Goal: Task Accomplishment & Management: Use online tool/utility

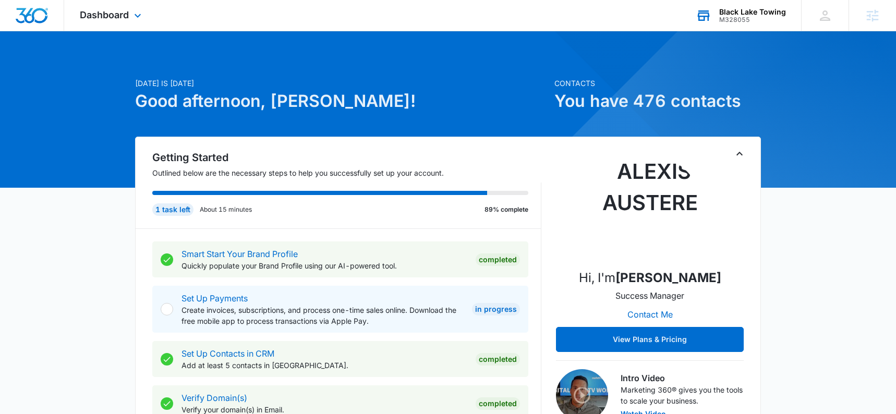
drag, startPoint x: 737, startPoint y: 22, endPoint x: 732, endPoint y: 28, distance: 7.4
click at [737, 22] on div "M328055" at bounding box center [753, 19] width 67 height 7
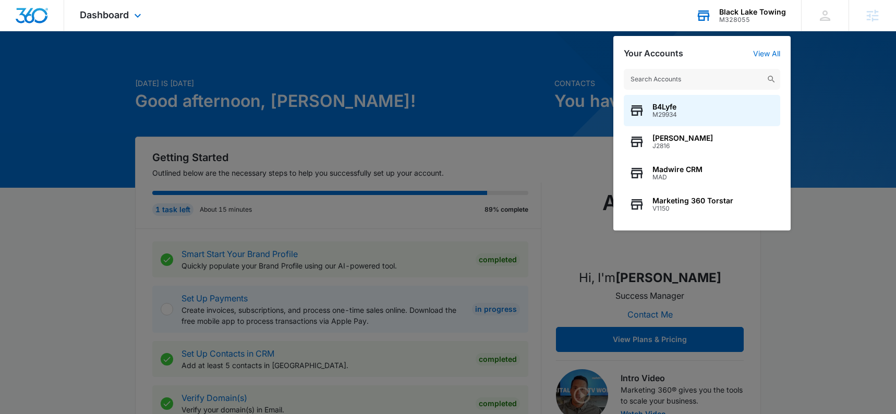
click at [685, 77] on input "text" at bounding box center [702, 79] width 157 height 21
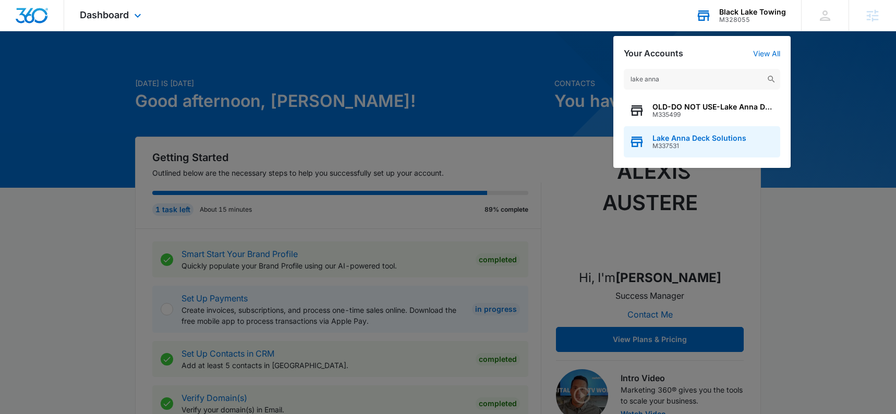
type input "lake anna"
click at [675, 143] on span "M337531" at bounding box center [700, 145] width 94 height 7
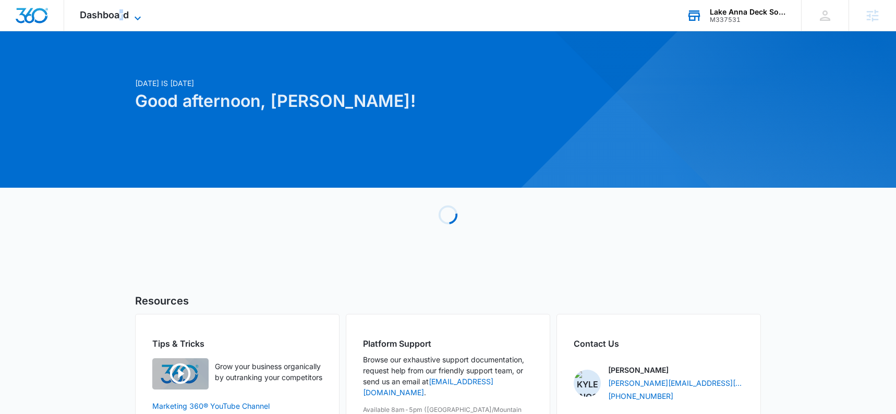
click at [121, 19] on span "Dashboard" at bounding box center [104, 14] width 49 height 11
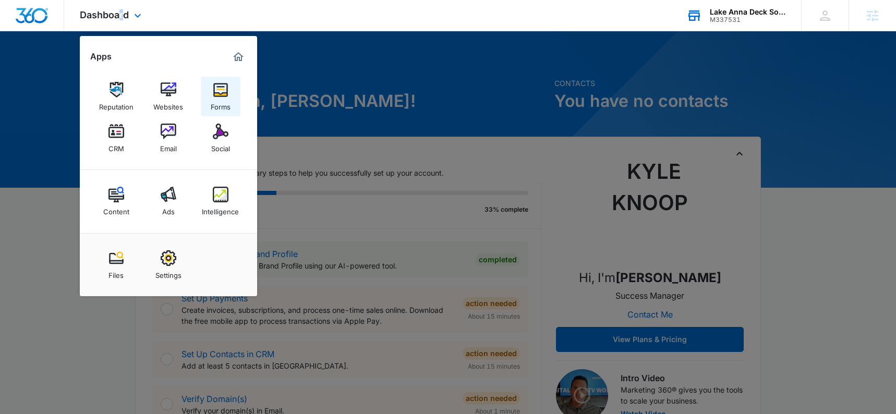
click at [213, 81] on link "Forms" at bounding box center [221, 97] width 40 height 40
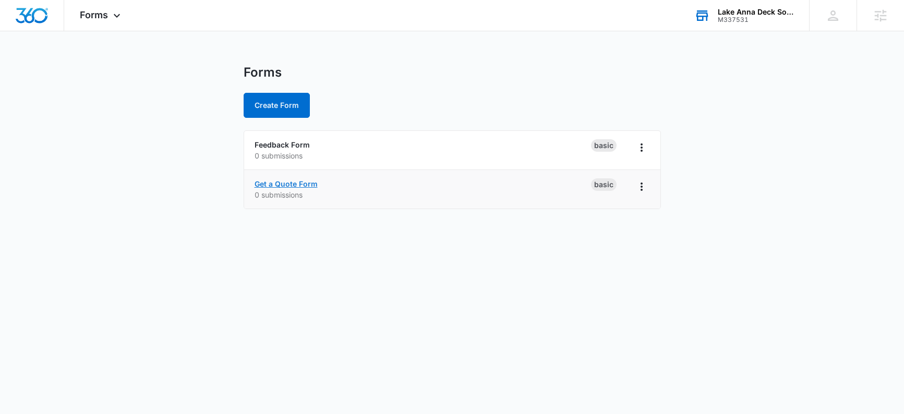
click at [296, 188] on link "Get a Quote Form" at bounding box center [286, 183] width 63 height 9
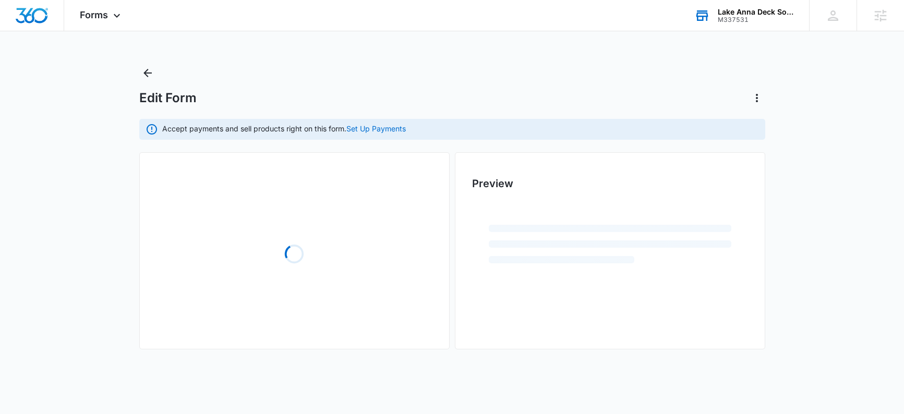
click at [296, 185] on div "Loading" at bounding box center [295, 254] width 276 height 157
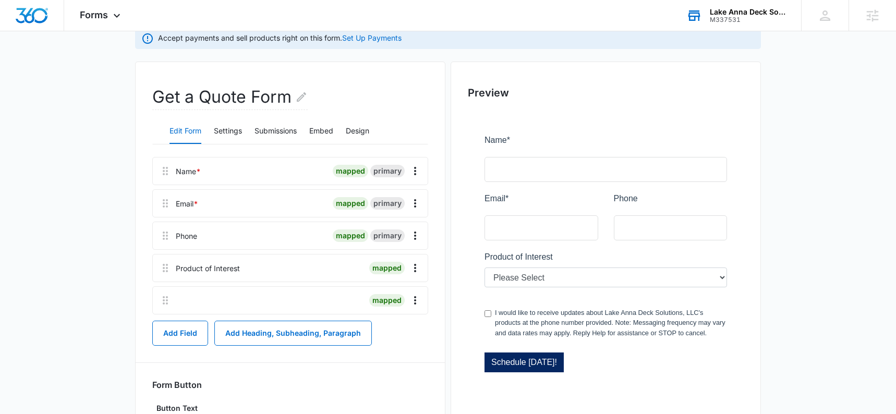
scroll to position [97, 0]
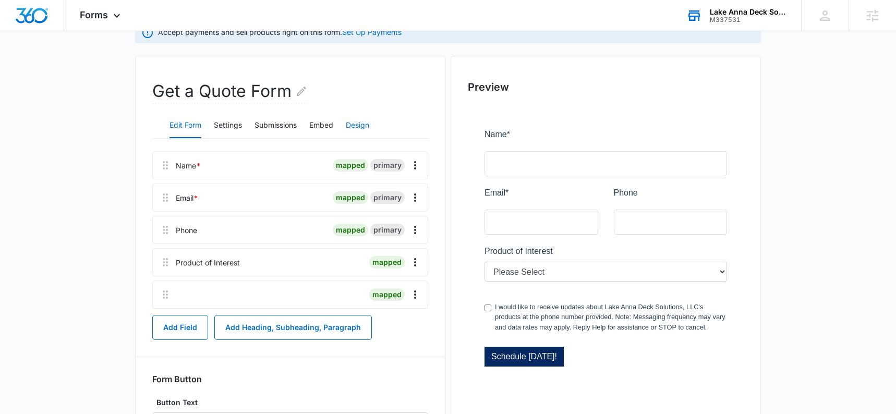
click at [352, 123] on button "Design" at bounding box center [357, 125] width 23 height 25
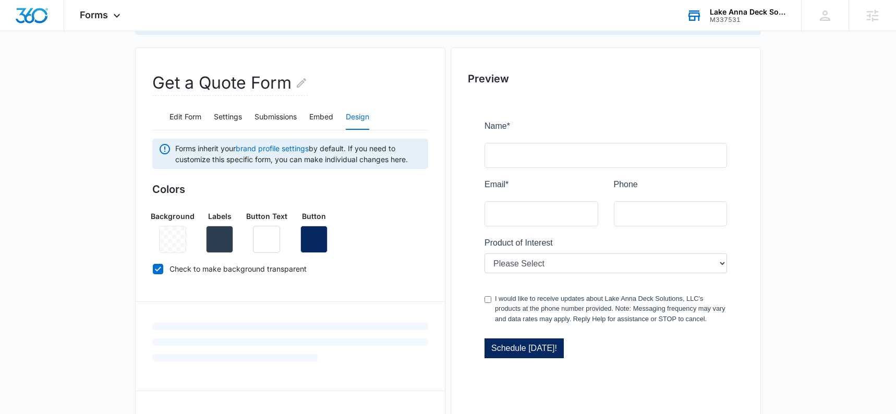
scroll to position [168, 0]
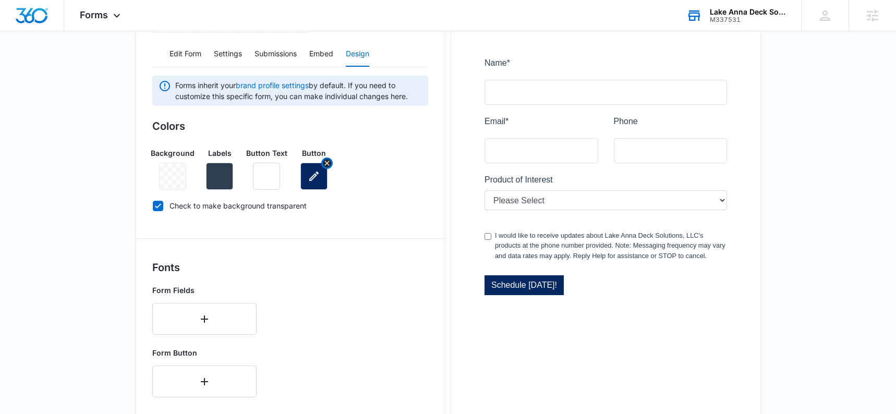
click at [316, 179] on icon "button" at bounding box center [314, 176] width 13 height 13
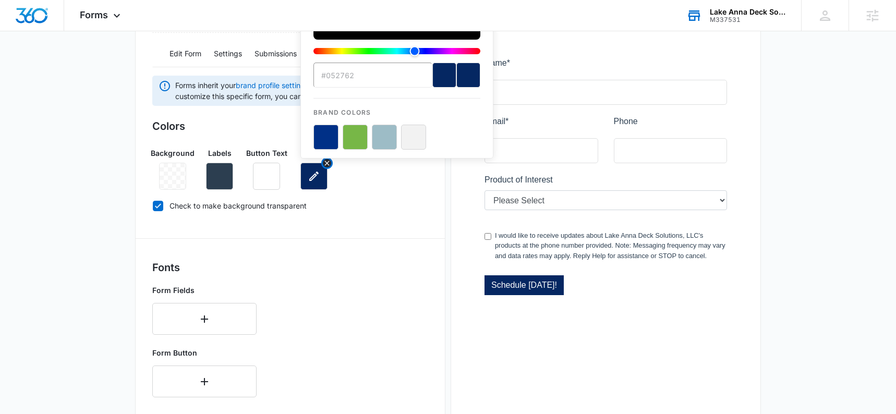
scroll to position [0, 0]
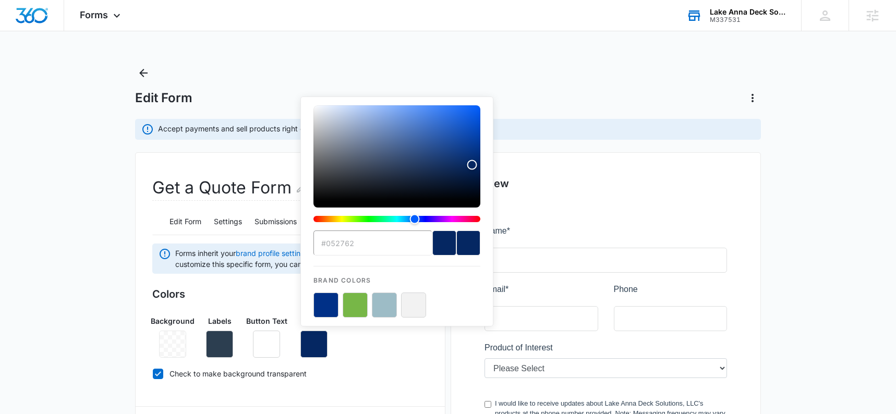
click at [362, 253] on input "#052762" at bounding box center [373, 243] width 119 height 25
click at [364, 250] on input "#052762" at bounding box center [373, 243] width 119 height 25
click at [364, 249] on input "#052762" at bounding box center [373, 243] width 119 height 25
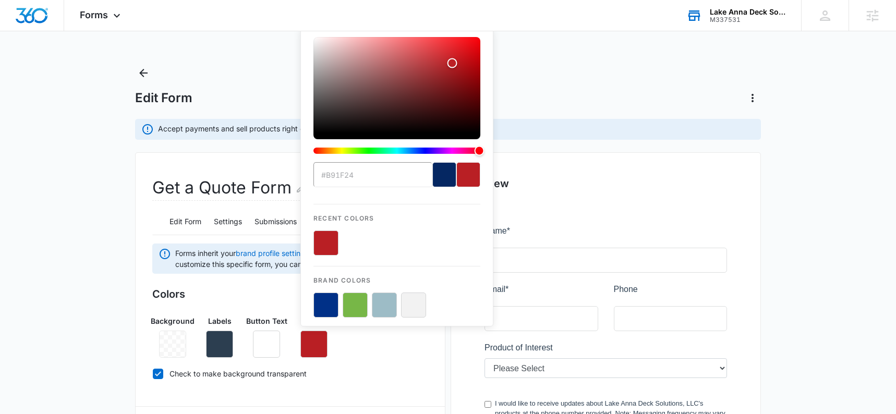
type input "#b91f24"
click at [395, 245] on div "color-picker-container" at bounding box center [397, 243] width 167 height 25
click at [321, 241] on button "color-picker-container" at bounding box center [326, 243] width 25 height 25
click at [474, 165] on div "current color selection" at bounding box center [469, 174] width 24 height 25
click at [558, 88] on div "Edit Form" at bounding box center [448, 86] width 626 height 42
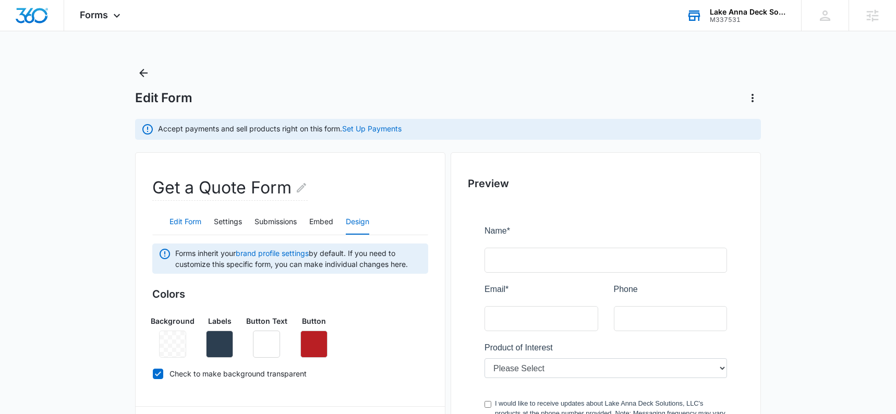
click at [191, 223] on button "Edit Form" at bounding box center [186, 222] width 32 height 25
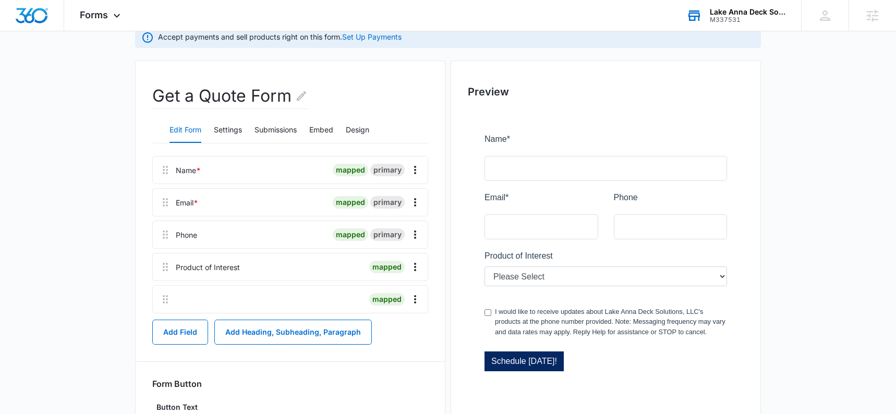
scroll to position [169, 0]
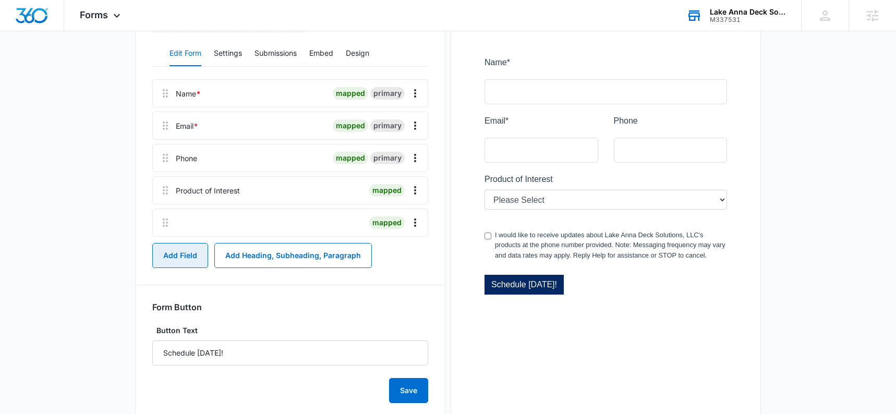
click at [182, 251] on button "Add Field" at bounding box center [180, 255] width 56 height 25
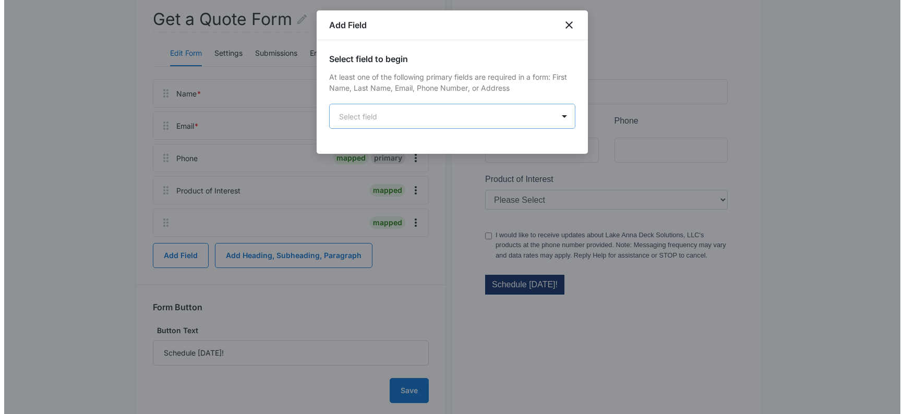
scroll to position [0, 0]
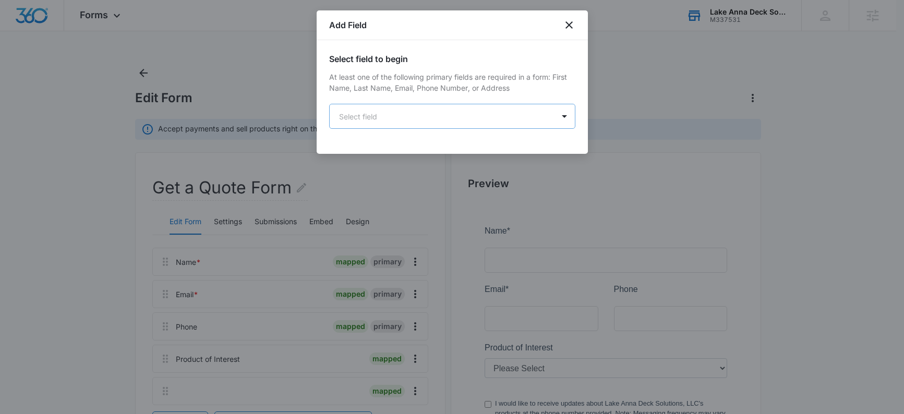
click at [363, 119] on body "Forms Apps Reputation Websites Forms CRM Email Social Content Ads Intelligence …" at bounding box center [452, 305] width 904 height 610
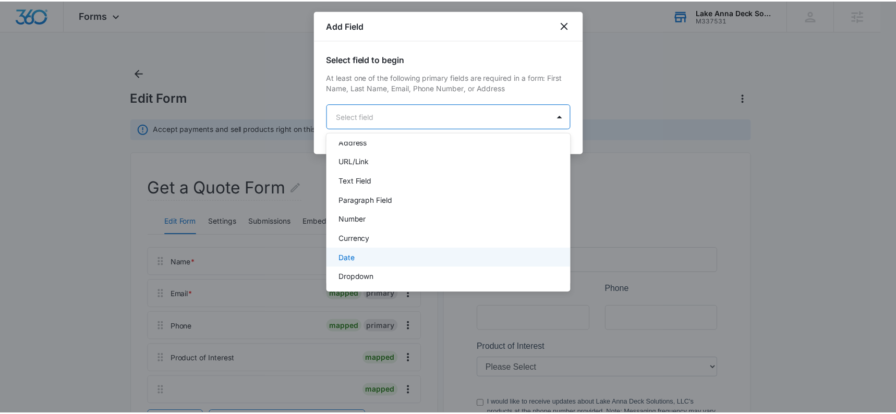
scroll to position [114, 0]
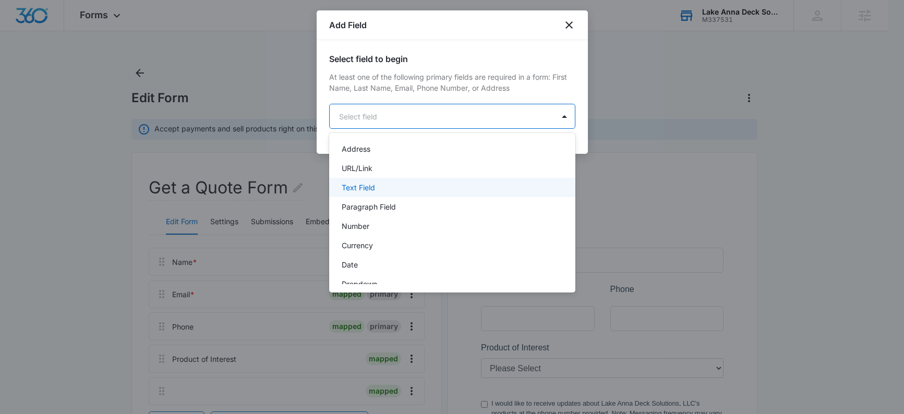
click at [397, 182] on div "Text Field" at bounding box center [451, 187] width 219 height 11
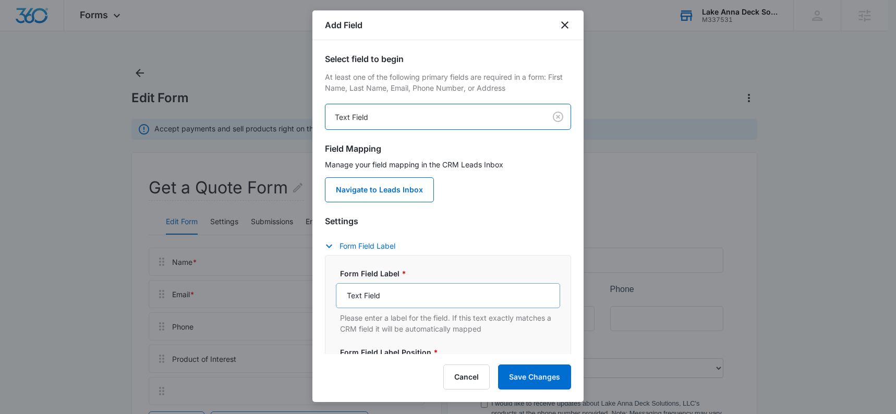
scroll to position [2, 0]
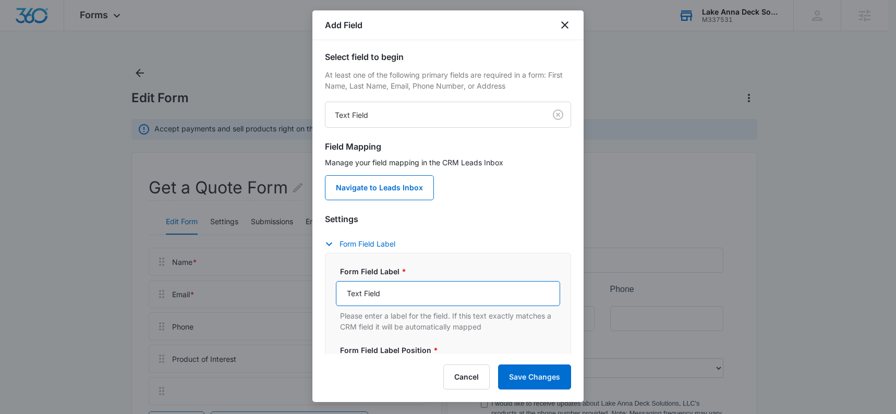
drag, startPoint x: 363, startPoint y: 292, endPoint x: 328, endPoint y: 278, distance: 37.2
click at [324, 287] on div "Select field to begin At least one of the following primary fields are required…" at bounding box center [448, 197] width 271 height 314
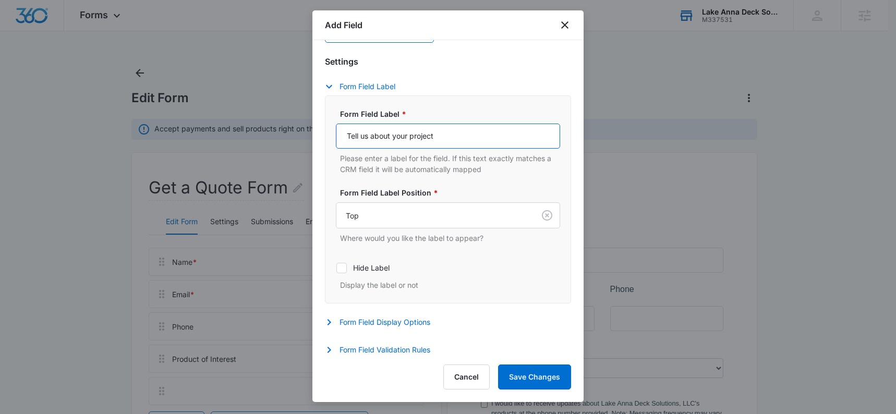
scroll to position [164, 0]
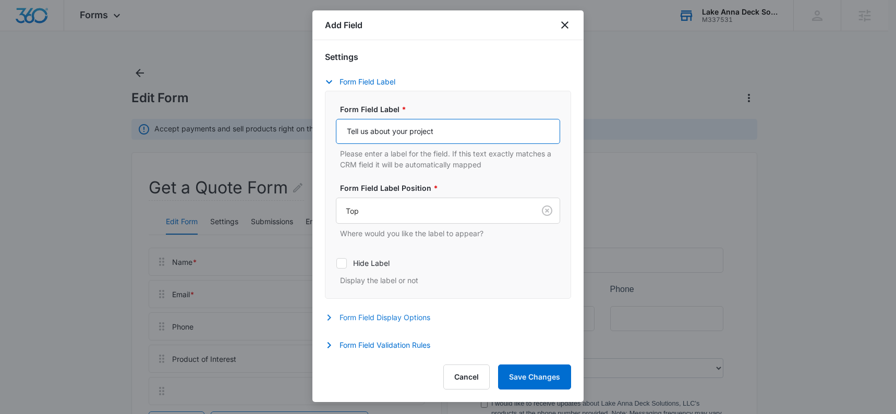
type input "Tell us about your project"
click at [342, 318] on button "Form Field Display Options" at bounding box center [383, 318] width 116 height 13
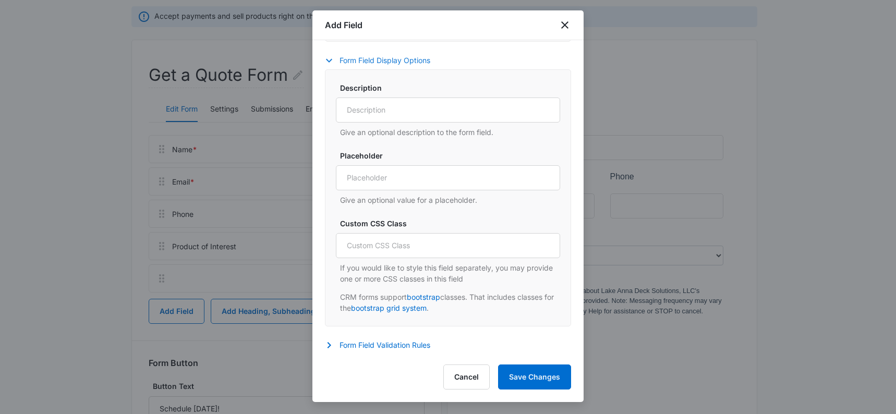
scroll to position [196, 0]
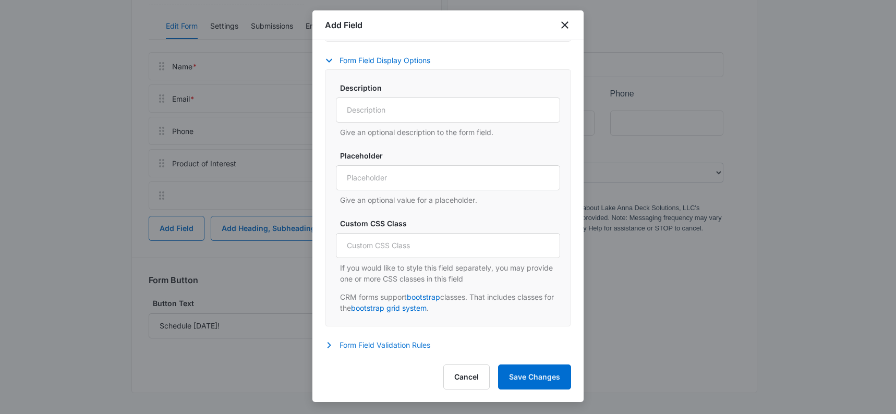
click at [384, 345] on button "Form Field Validation Rules" at bounding box center [383, 345] width 116 height 13
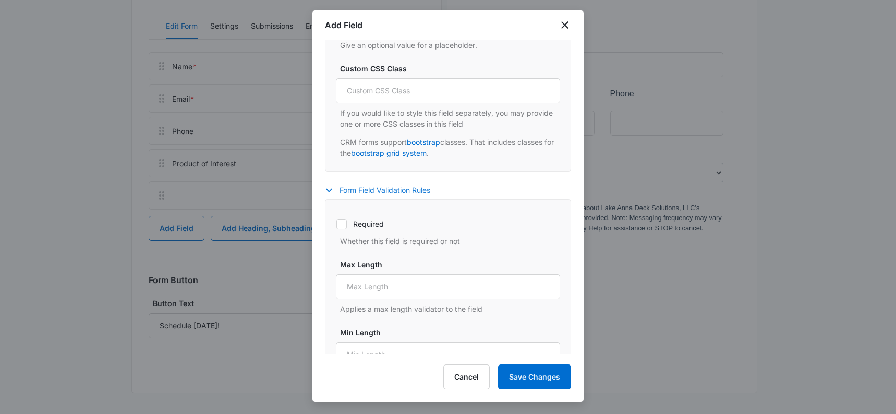
scroll to position [596, 0]
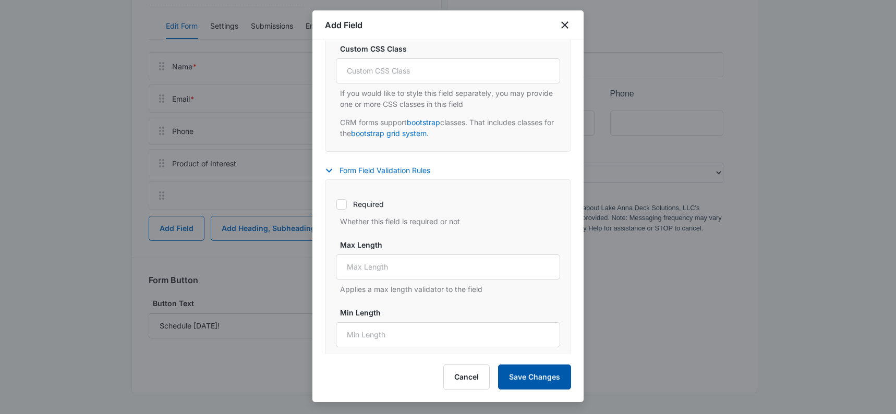
click at [548, 377] on button "Save Changes" at bounding box center [534, 377] width 73 height 25
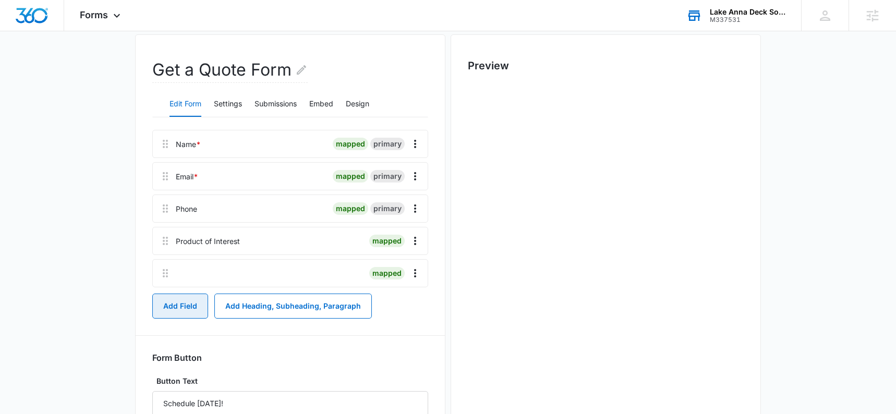
scroll to position [117, 0]
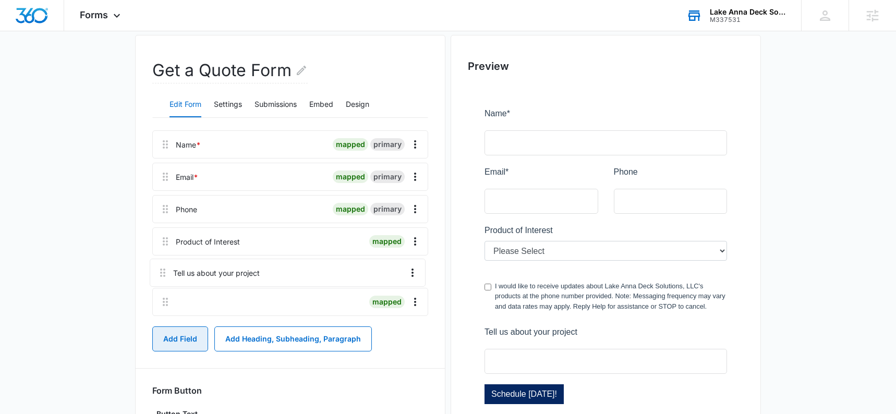
drag, startPoint x: 167, startPoint y: 308, endPoint x: 164, endPoint y: 268, distance: 40.8
click at [164, 268] on div "Name * mapped primary Email * mapped primary Phone mapped primary Product of In…" at bounding box center [290, 225] width 276 height 190
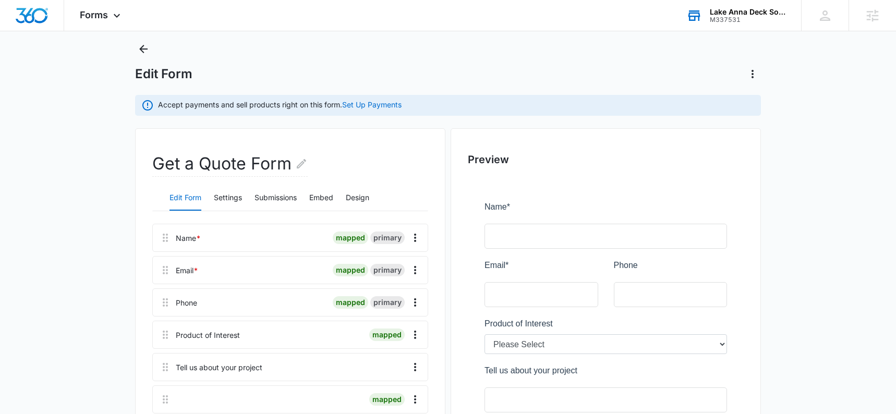
scroll to position [0, 0]
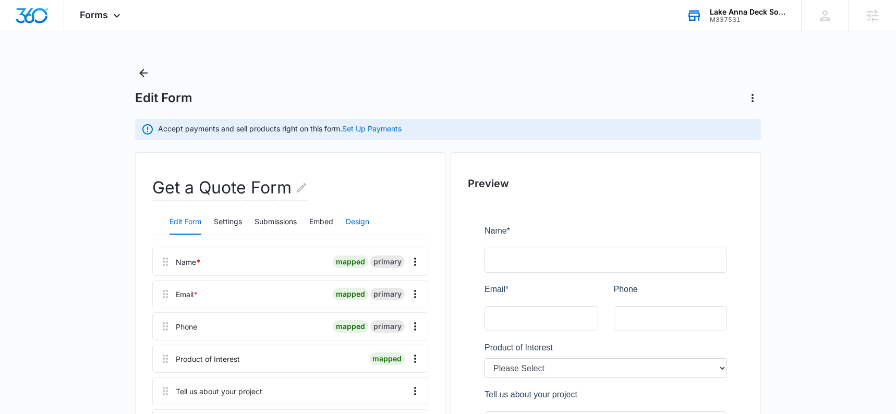
click at [360, 223] on button "Design" at bounding box center [357, 222] width 23 height 25
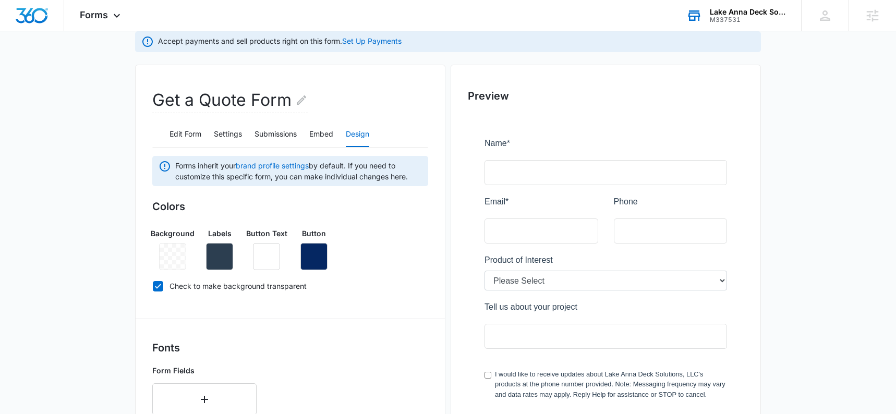
scroll to position [207, 0]
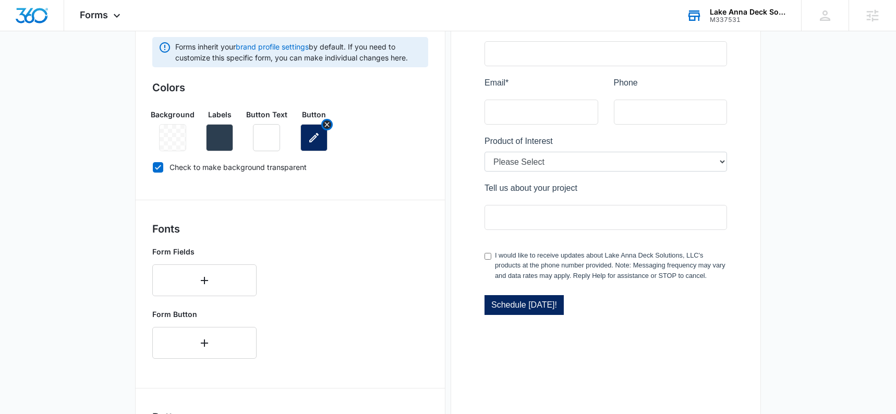
click at [319, 142] on button "button" at bounding box center [314, 137] width 27 height 27
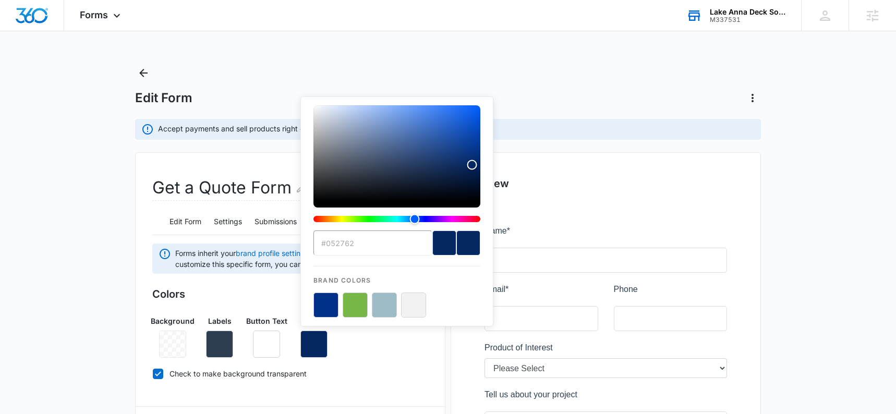
click at [351, 239] on input "#052762" at bounding box center [373, 243] width 119 height 25
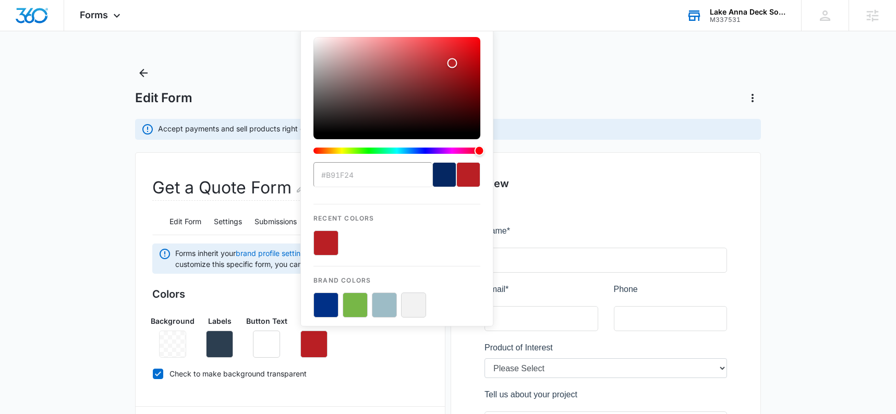
type input "#b91f24"
click at [334, 245] on button "color-picker-container" at bounding box center [326, 243] width 25 height 25
click at [405, 360] on div "Colors Background Labels Button Text Button #b91f24 Recent Colors Brand Colors …" at bounding box center [290, 335] width 276 height 99
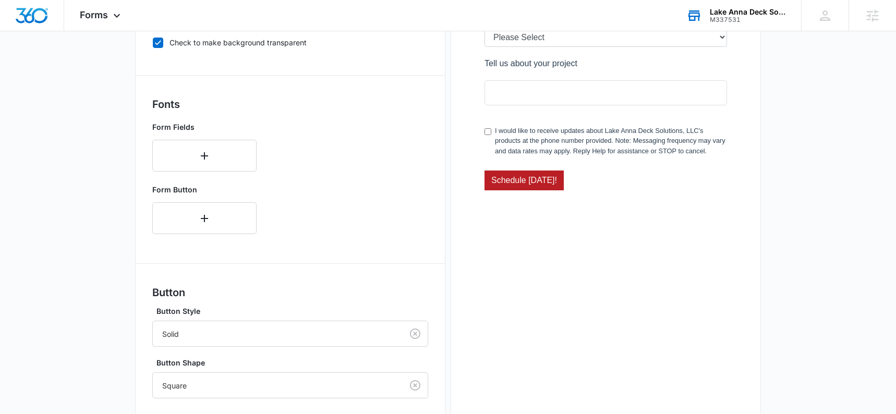
scroll to position [465, 0]
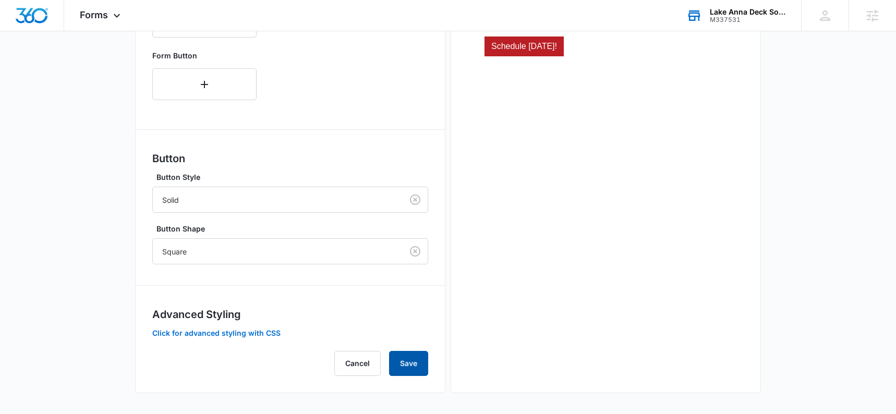
click at [399, 360] on button "Save" at bounding box center [408, 363] width 39 height 25
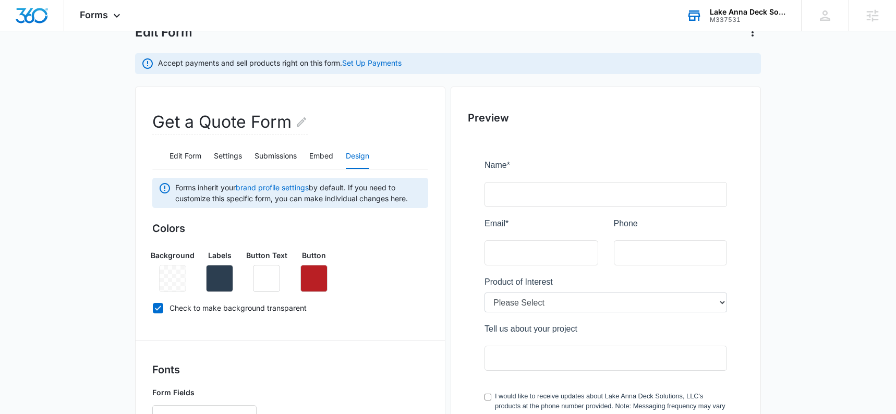
scroll to position [73, 0]
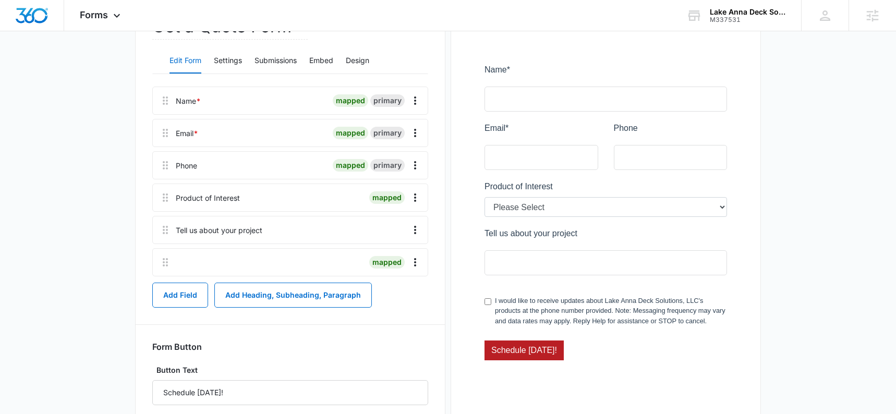
scroll to position [31, 0]
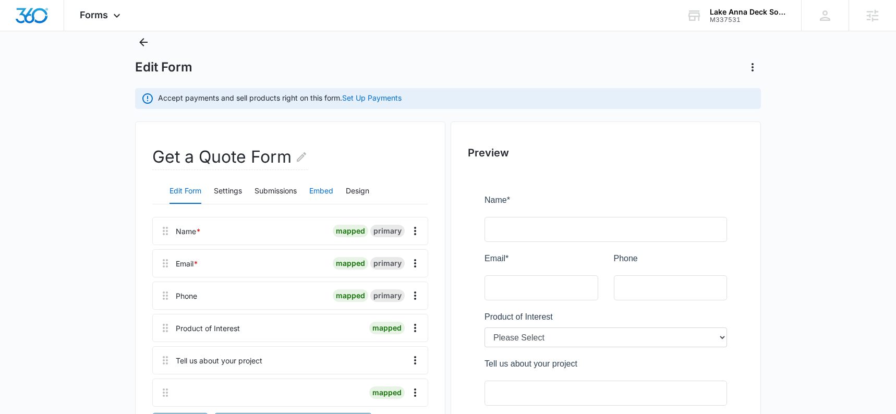
click at [326, 194] on button "Embed" at bounding box center [321, 191] width 24 height 25
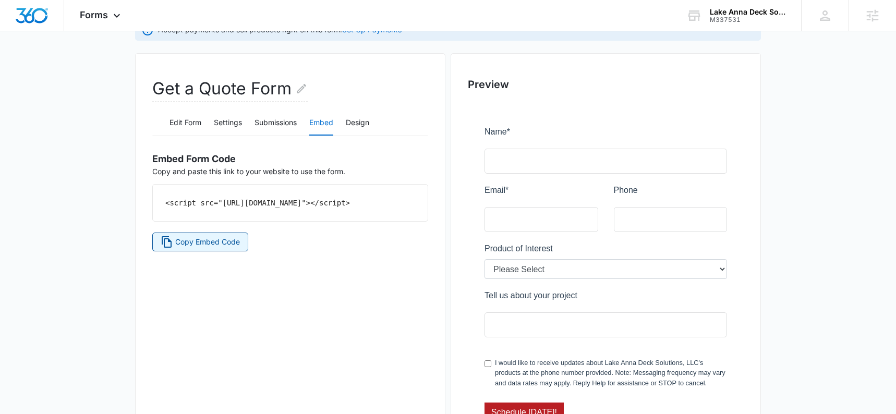
scroll to position [102, 0]
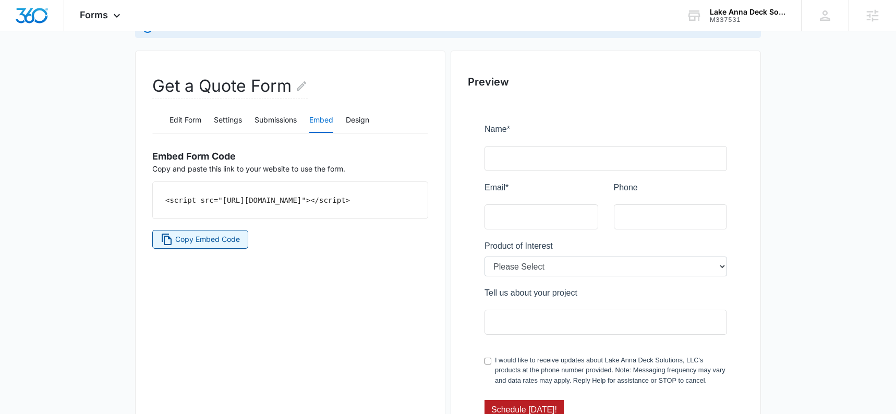
click at [184, 245] on span "Copy Embed Code" at bounding box center [207, 239] width 65 height 11
click at [224, 119] on button "Settings" at bounding box center [228, 120] width 28 height 25
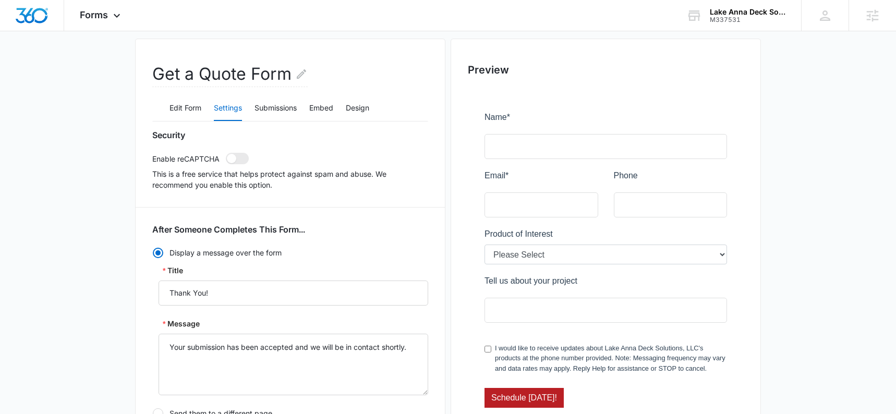
scroll to position [92, 0]
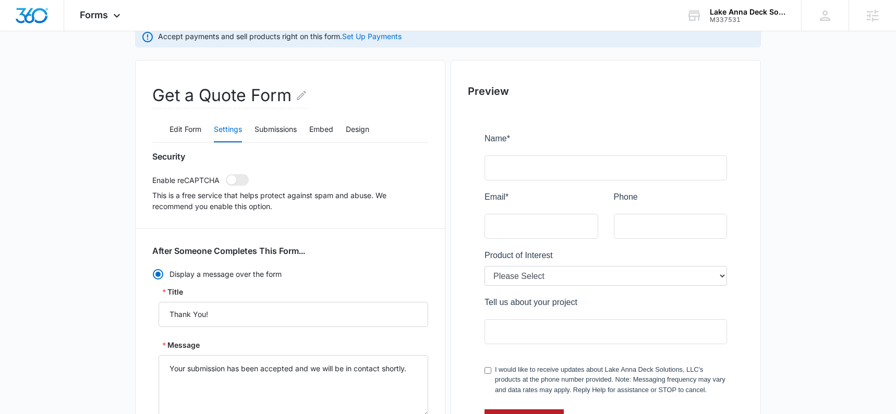
click at [376, 132] on div "Edit Form Settings Submissions Embed Design" at bounding box center [290, 130] width 276 height 26
click at [361, 130] on button "Design" at bounding box center [357, 129] width 23 height 25
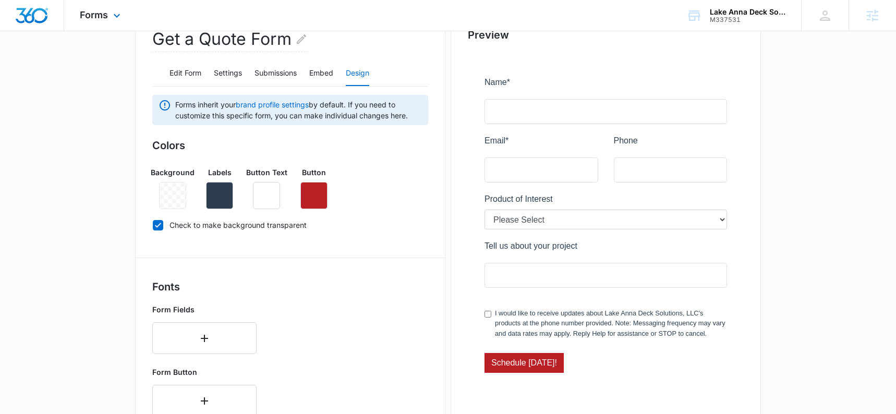
scroll to position [150, 0]
